Goal: Information Seeking & Learning: Learn about a topic

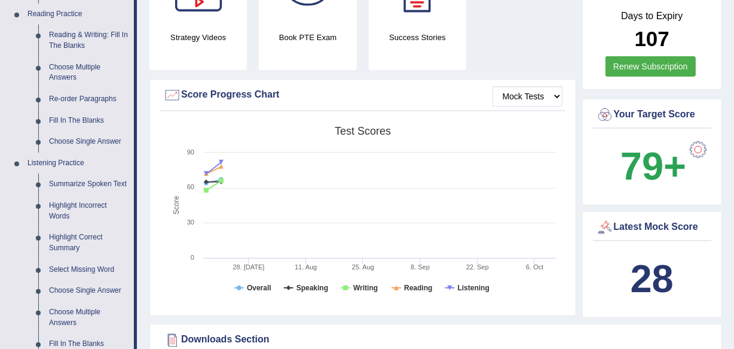
scroll to position [371, 0]
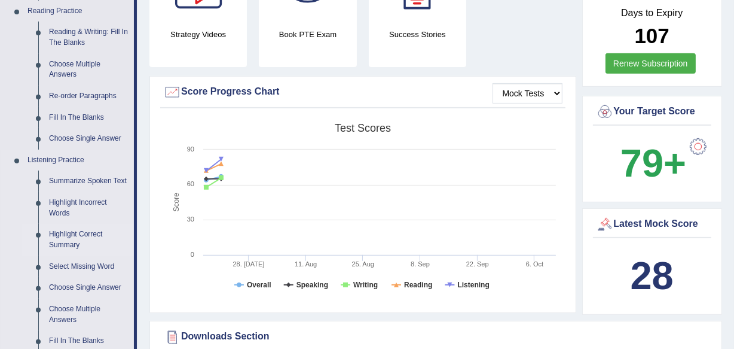
click at [56, 237] on link "Highlight Correct Summary" at bounding box center [89, 240] width 90 height 32
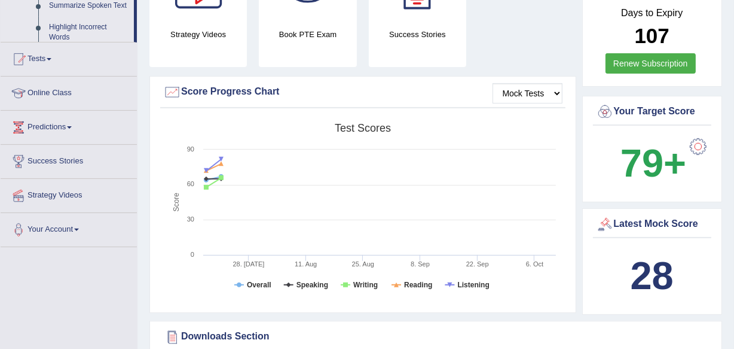
scroll to position [210, 0]
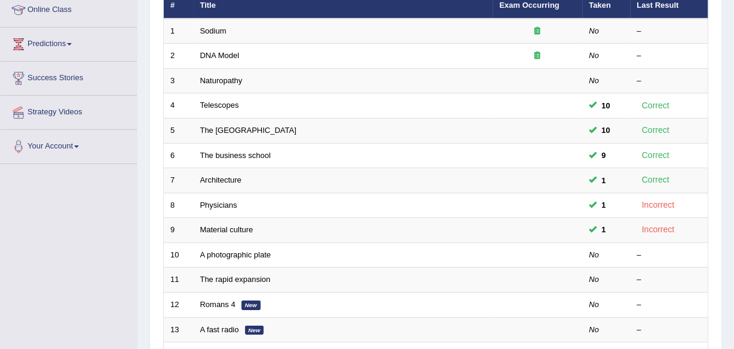
scroll to position [175, 0]
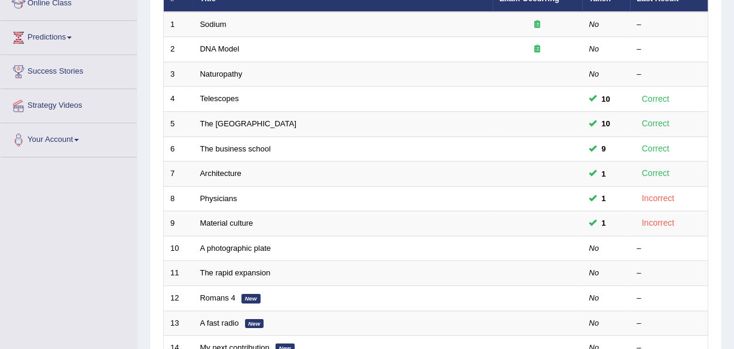
click at [734, 163] on html "Toggle navigation Home Practice Questions Speaking Practice Read Aloud Repeat S…" at bounding box center [367, -1] width 734 height 349
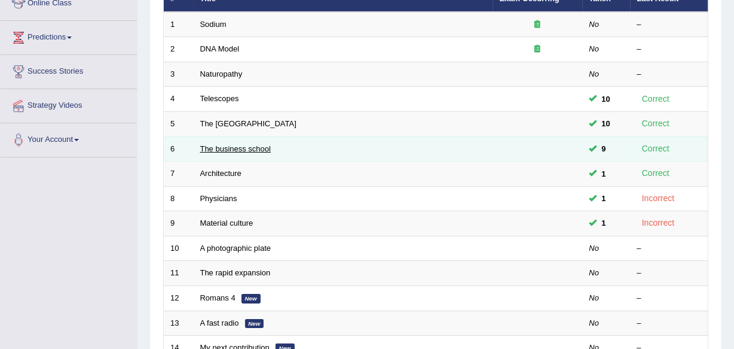
click at [222, 144] on link "The business school" at bounding box center [235, 148] width 71 height 9
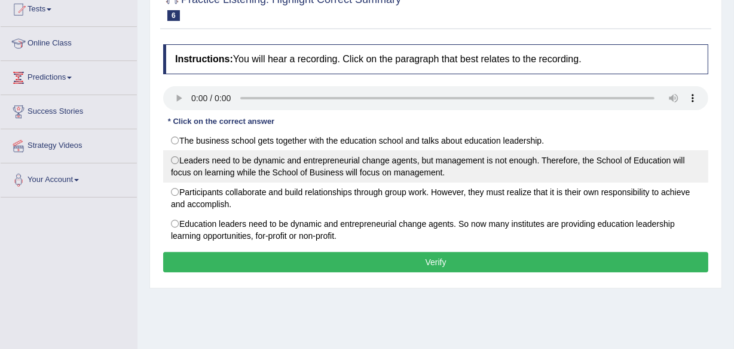
click at [181, 167] on label "Leaders need to be dynamic and entrepreneurial change agents, but management is…" at bounding box center [435, 166] width 545 height 32
radio input "true"
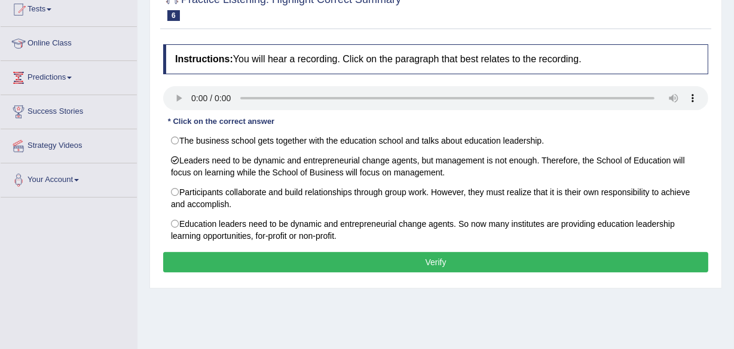
click at [365, 258] on button "Verify" at bounding box center [435, 262] width 545 height 20
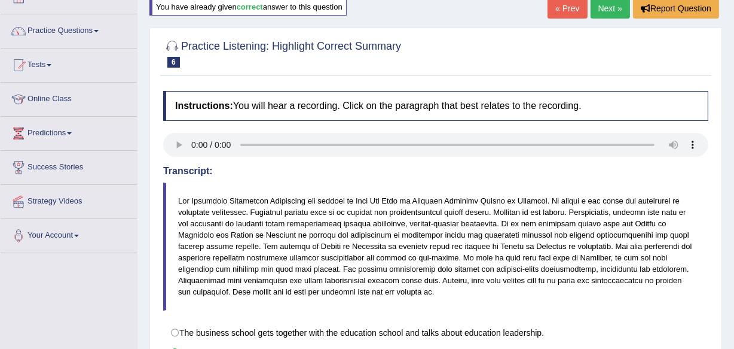
scroll to position [76, 0]
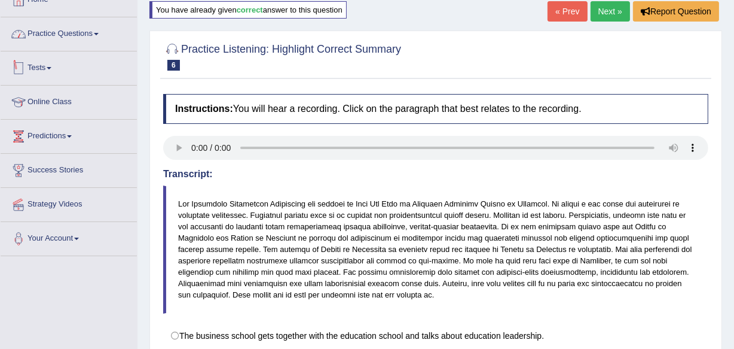
click at [69, 39] on link "Practice Questions" at bounding box center [69, 32] width 136 height 30
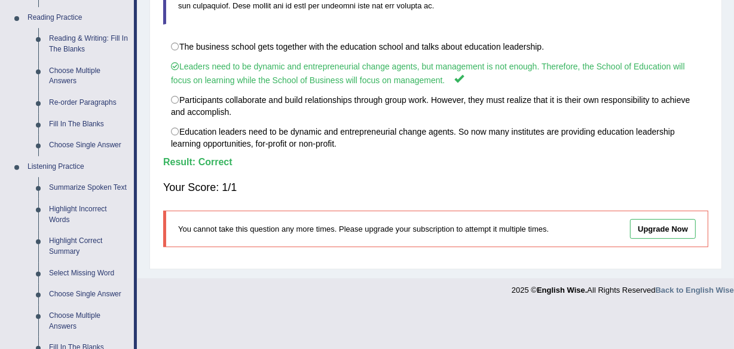
scroll to position [380, 0]
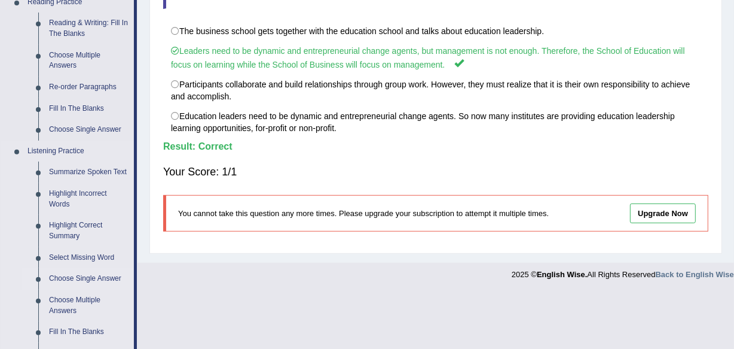
click at [78, 274] on link "Choose Single Answer" at bounding box center [89, 279] width 90 height 22
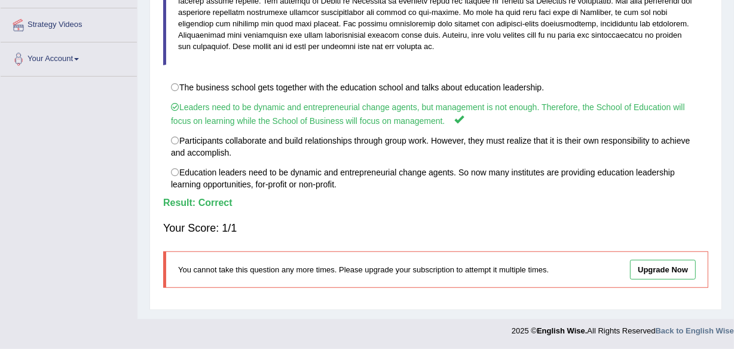
scroll to position [220, 0]
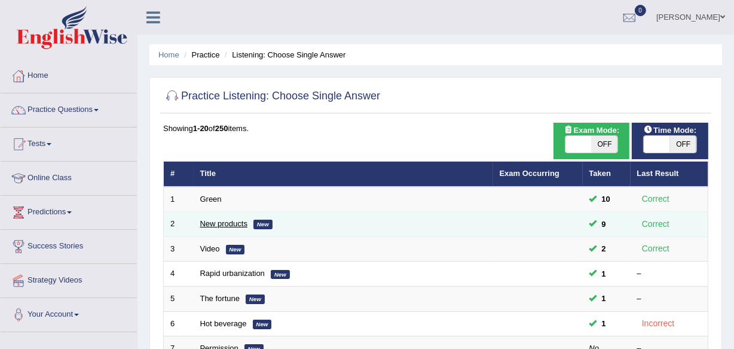
click at [224, 223] on link "New products" at bounding box center [223, 223] width 47 height 9
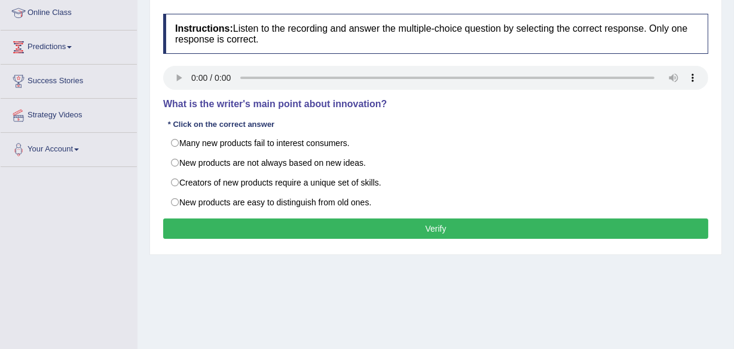
scroll to position [166, 0]
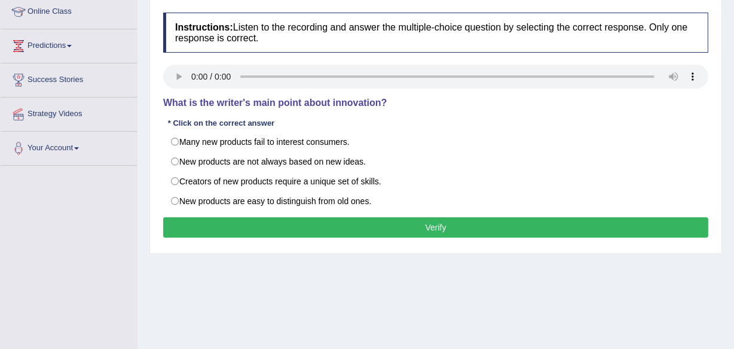
click at [734, 182] on html "Toggle navigation Home Practice Questions Speaking Practice Read Aloud Repeat S…" at bounding box center [367, 8] width 734 height 349
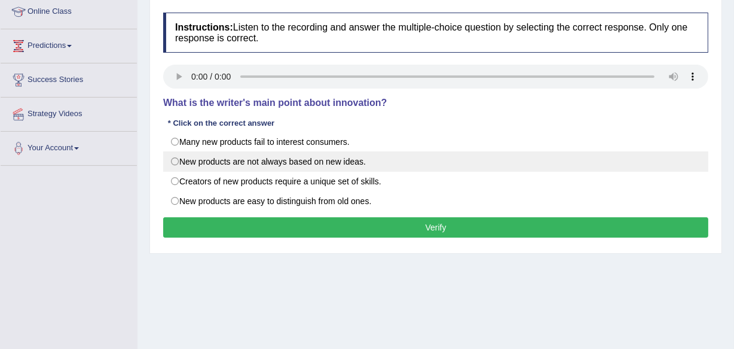
click at [184, 163] on label "New products are not always based on new ideas." at bounding box center [435, 161] width 545 height 20
radio input "true"
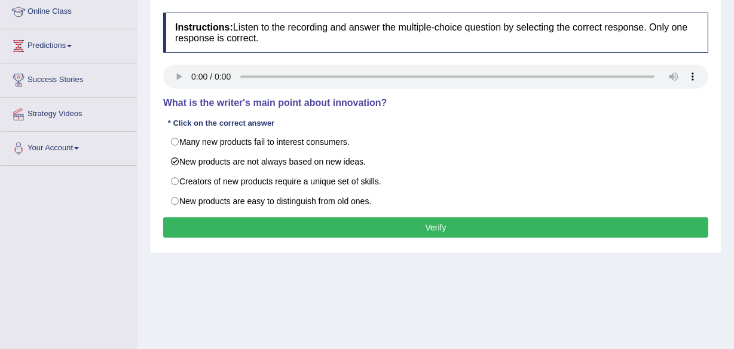
click at [191, 221] on button "Verify" at bounding box center [435, 227] width 545 height 20
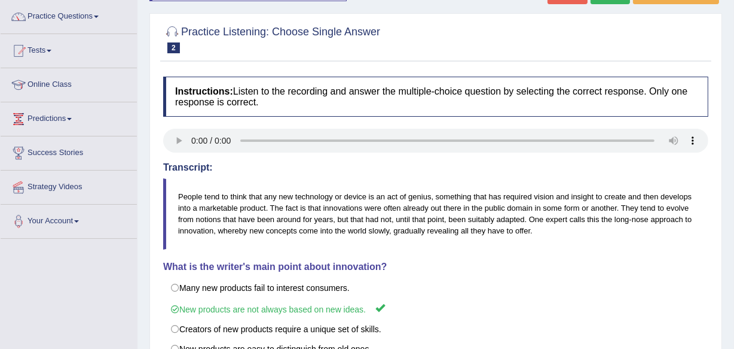
scroll to position [82, 0]
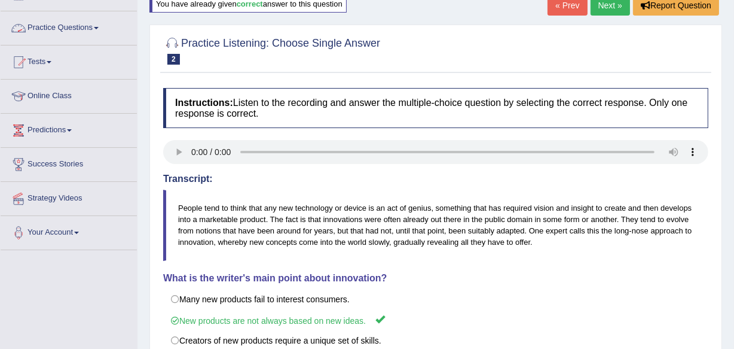
click at [75, 26] on link "Practice Questions" at bounding box center [69, 26] width 136 height 30
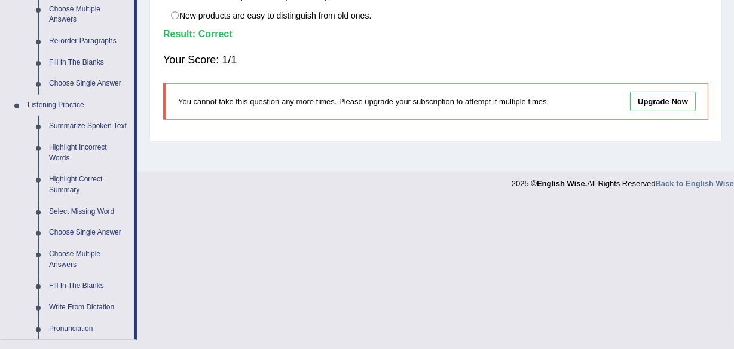
scroll to position [430, 0]
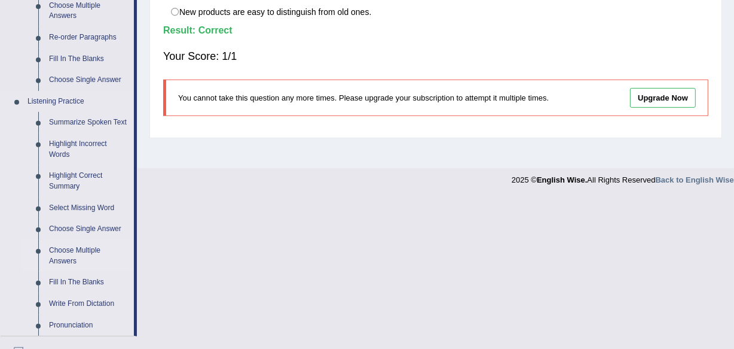
click at [68, 252] on link "Choose Multiple Answers" at bounding box center [89, 256] width 90 height 32
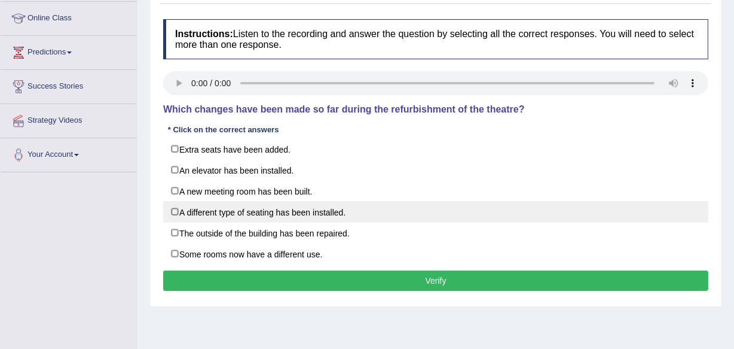
click at [170, 207] on label "A different type of seating has been installed." at bounding box center [435, 212] width 545 height 22
checkbox input "true"
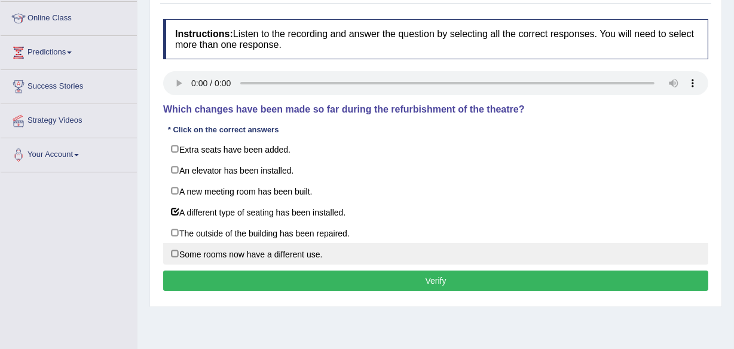
click at [206, 255] on label "Some rooms now have a different use." at bounding box center [435, 254] width 545 height 22
checkbox input "true"
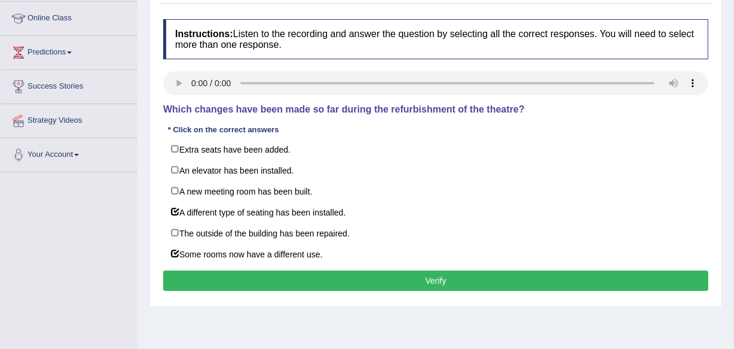
click at [349, 267] on div "Instructions: Listen to the recording and answer the question by selecting all …" at bounding box center [435, 156] width 551 height 287
click at [347, 271] on button "Verify" at bounding box center [435, 280] width 545 height 20
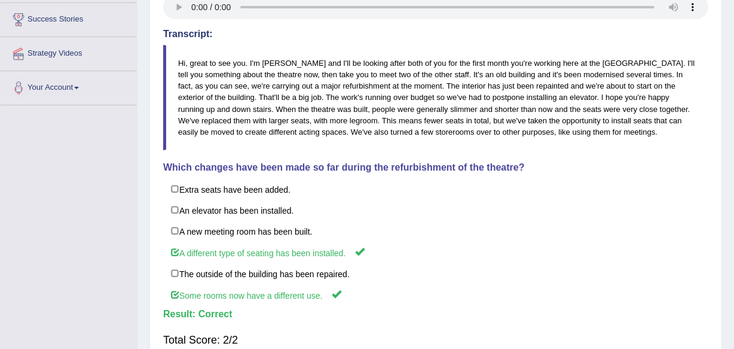
scroll to position [227, 0]
